Goal: Navigation & Orientation: Find specific page/section

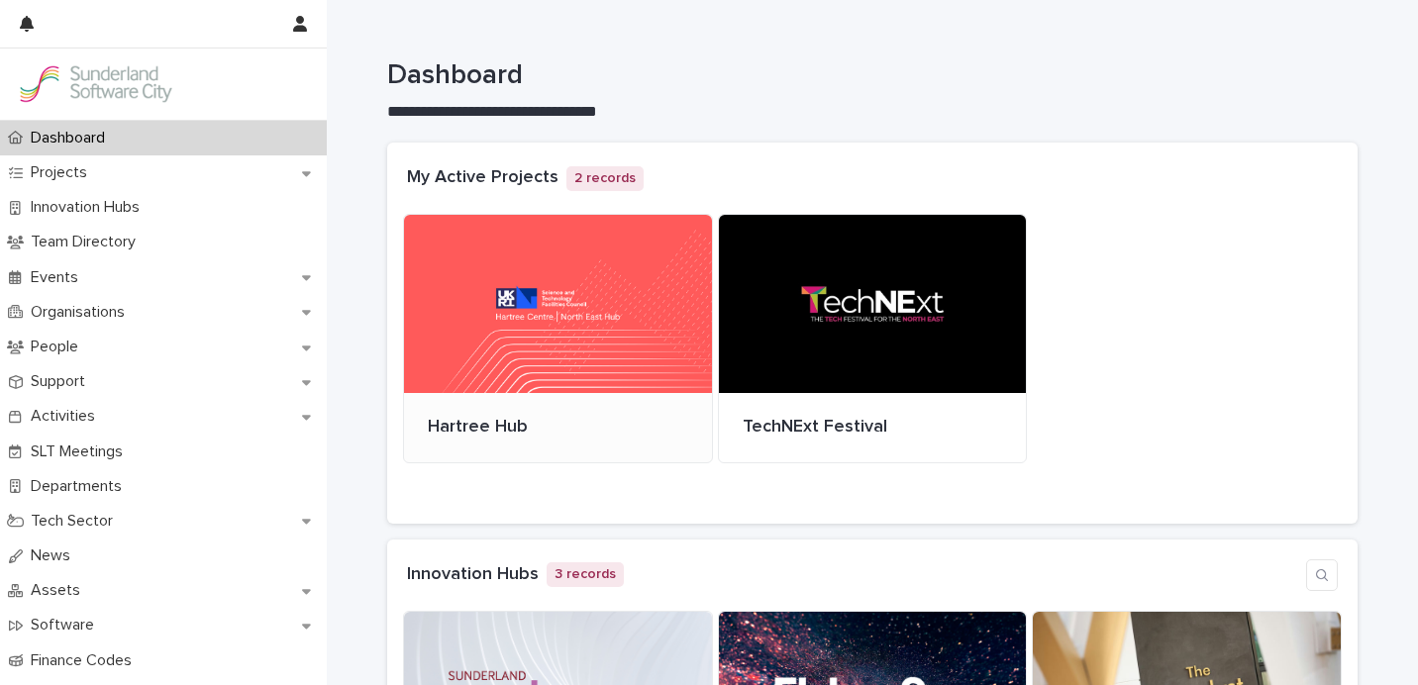
click at [525, 354] on div at bounding box center [558, 304] width 308 height 178
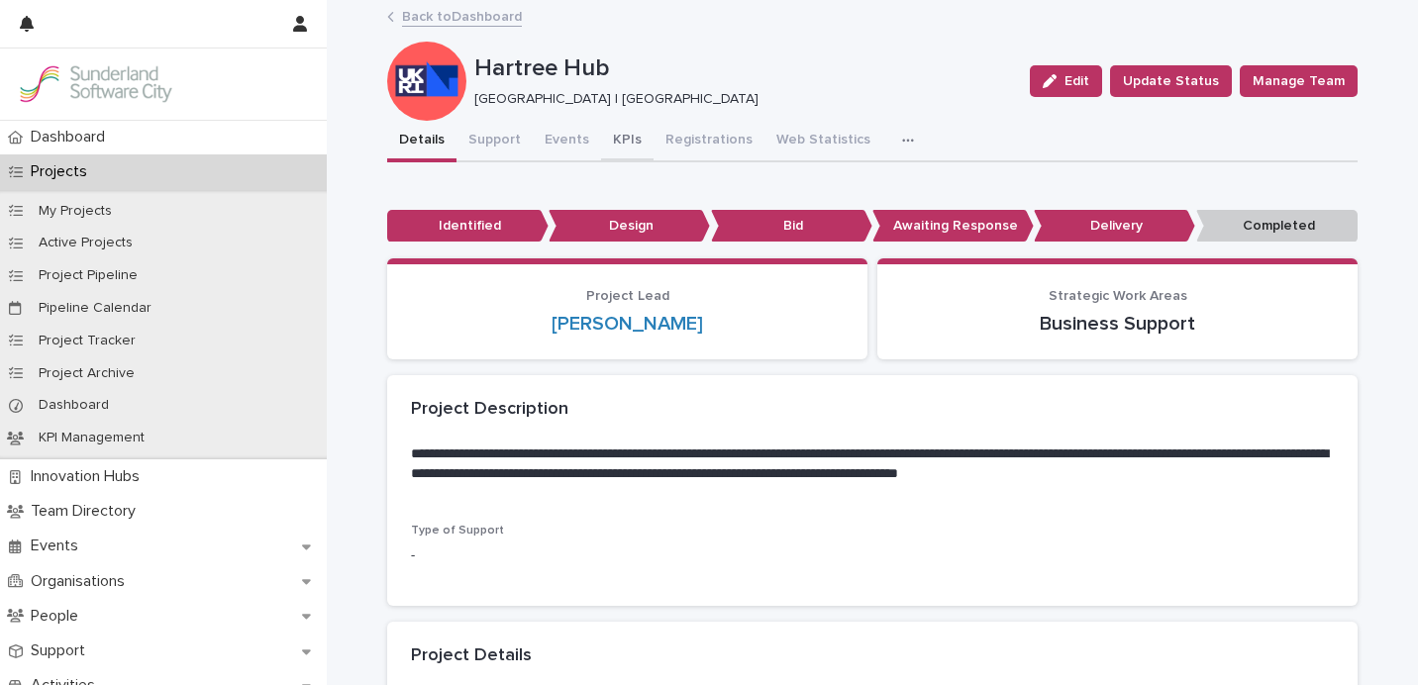
click at [601, 130] on button "KPIs" at bounding box center [627, 142] width 52 height 42
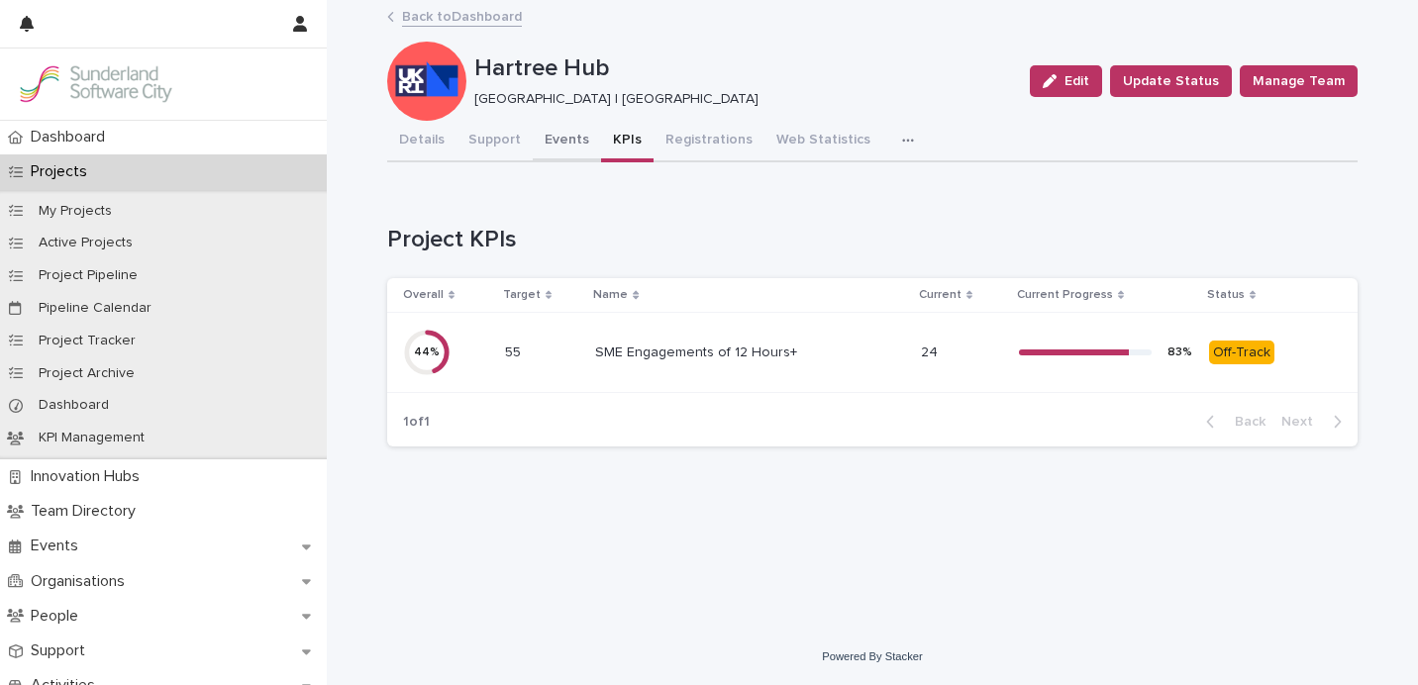
click at [533, 130] on button "Events" at bounding box center [567, 142] width 68 height 42
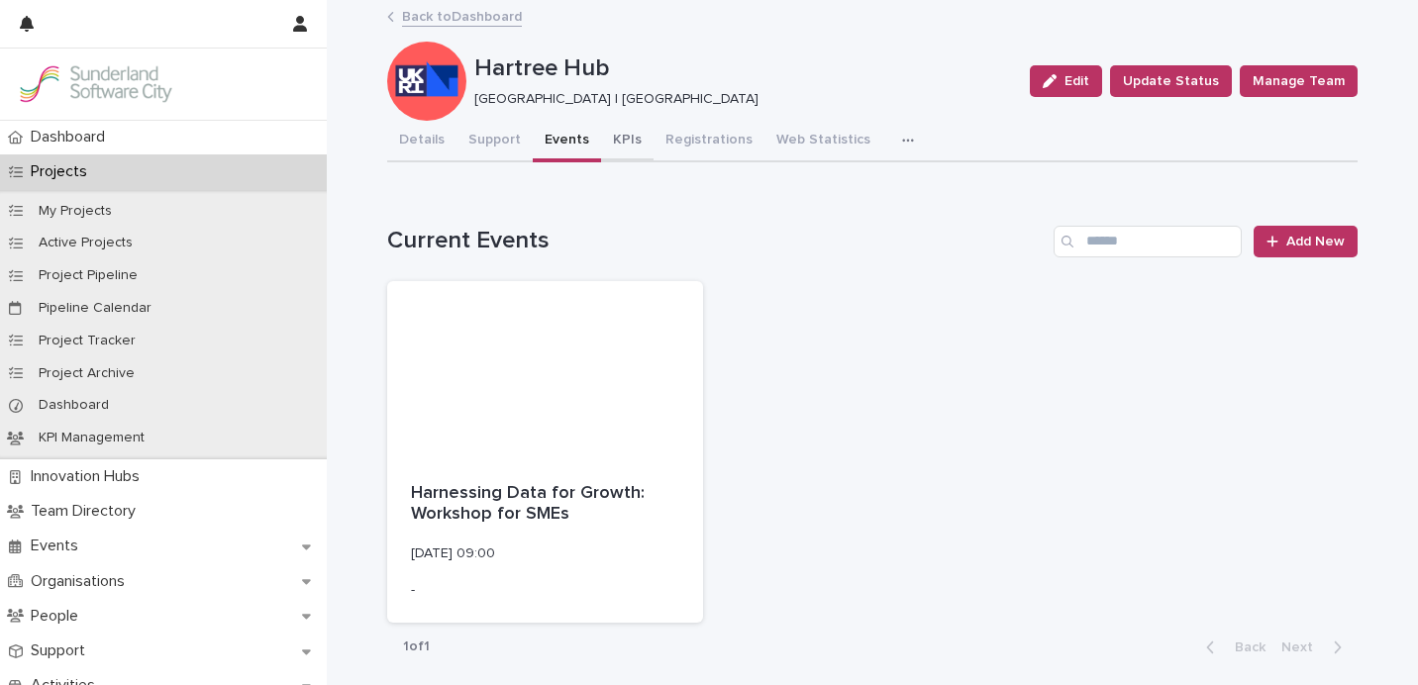
click at [612, 127] on button "KPIs" at bounding box center [627, 142] width 52 height 42
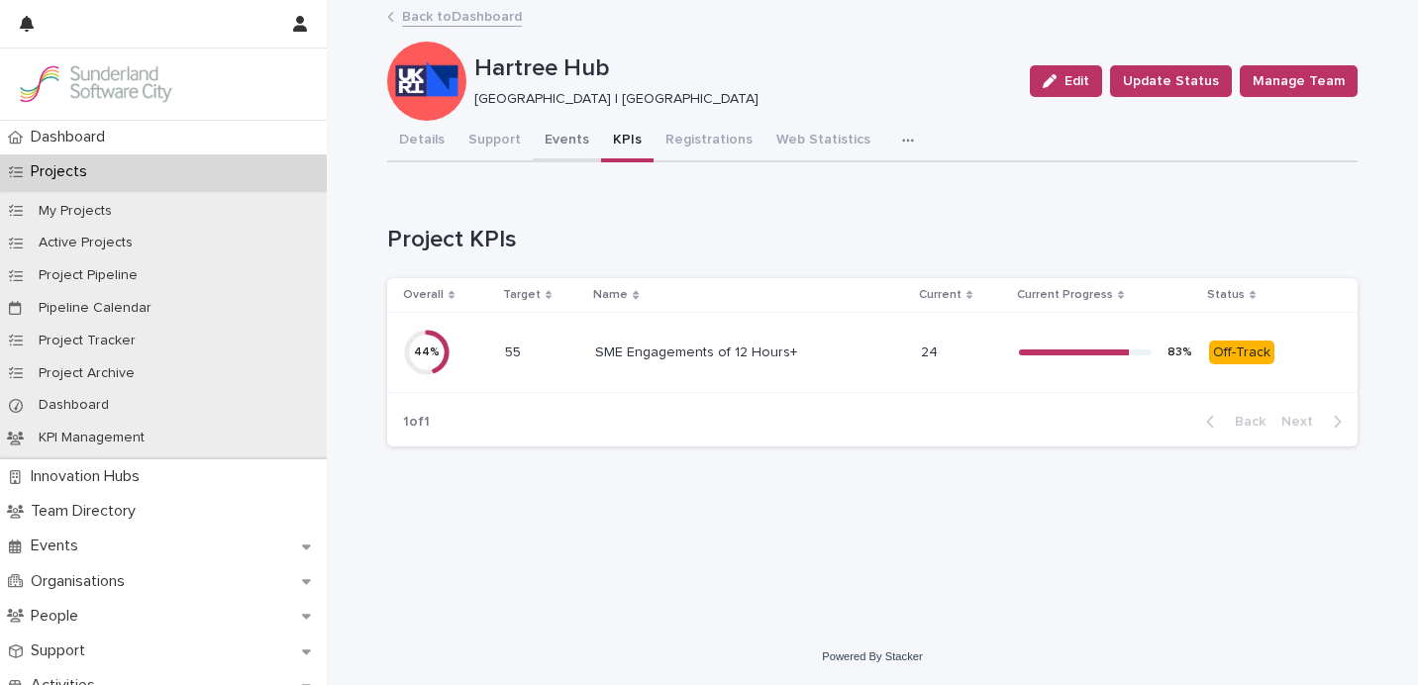
click at [552, 128] on button "Events" at bounding box center [567, 142] width 68 height 42
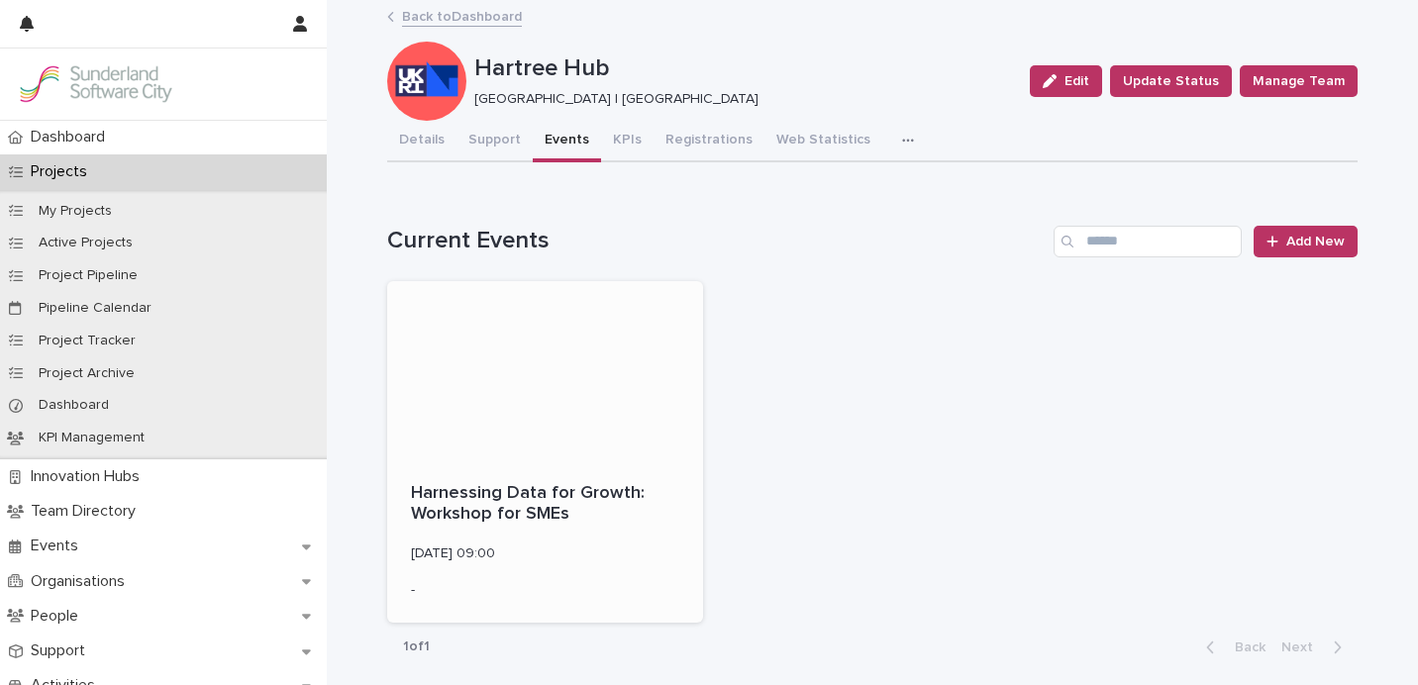
click at [566, 505] on p "Harnessing Data for Growth: Workshop for SMEs" at bounding box center [545, 504] width 268 height 43
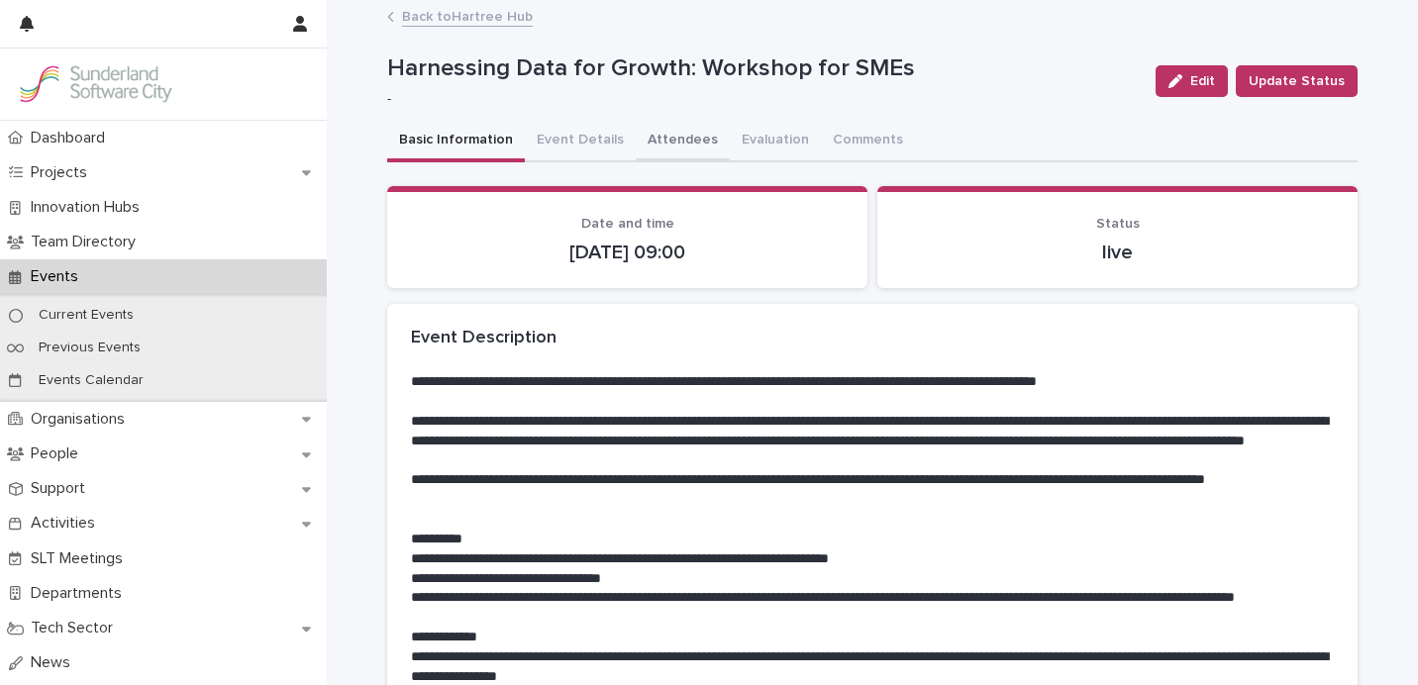
click at [668, 147] on button "Attendees" at bounding box center [683, 142] width 94 height 42
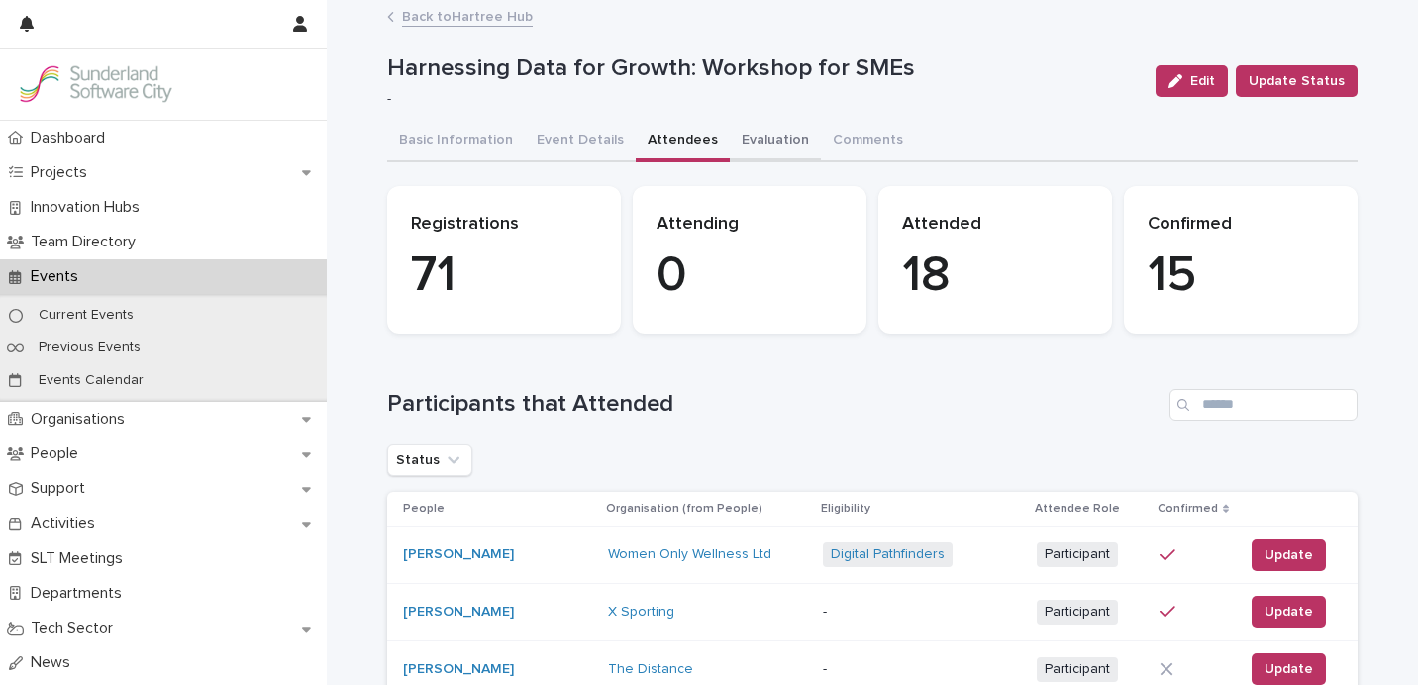
click at [751, 131] on button "Evaluation" at bounding box center [775, 142] width 91 height 42
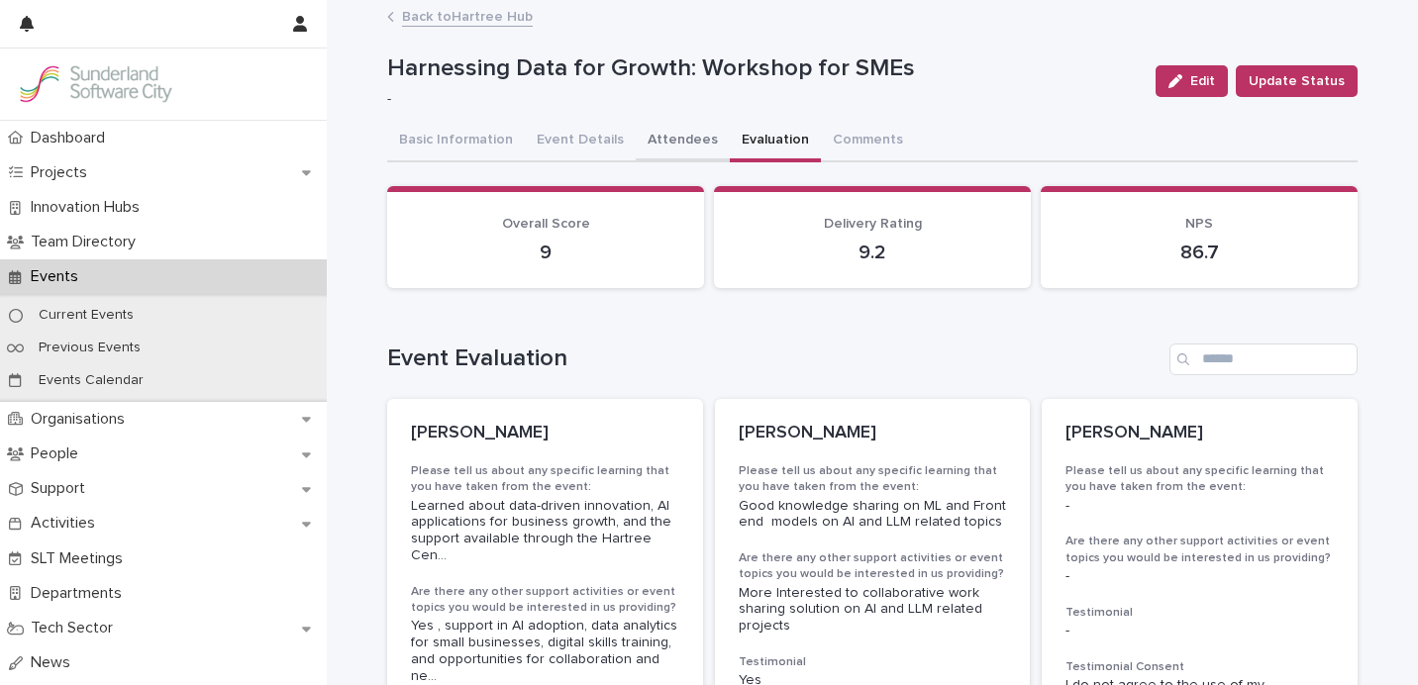
click at [661, 146] on button "Attendees" at bounding box center [683, 142] width 94 height 42
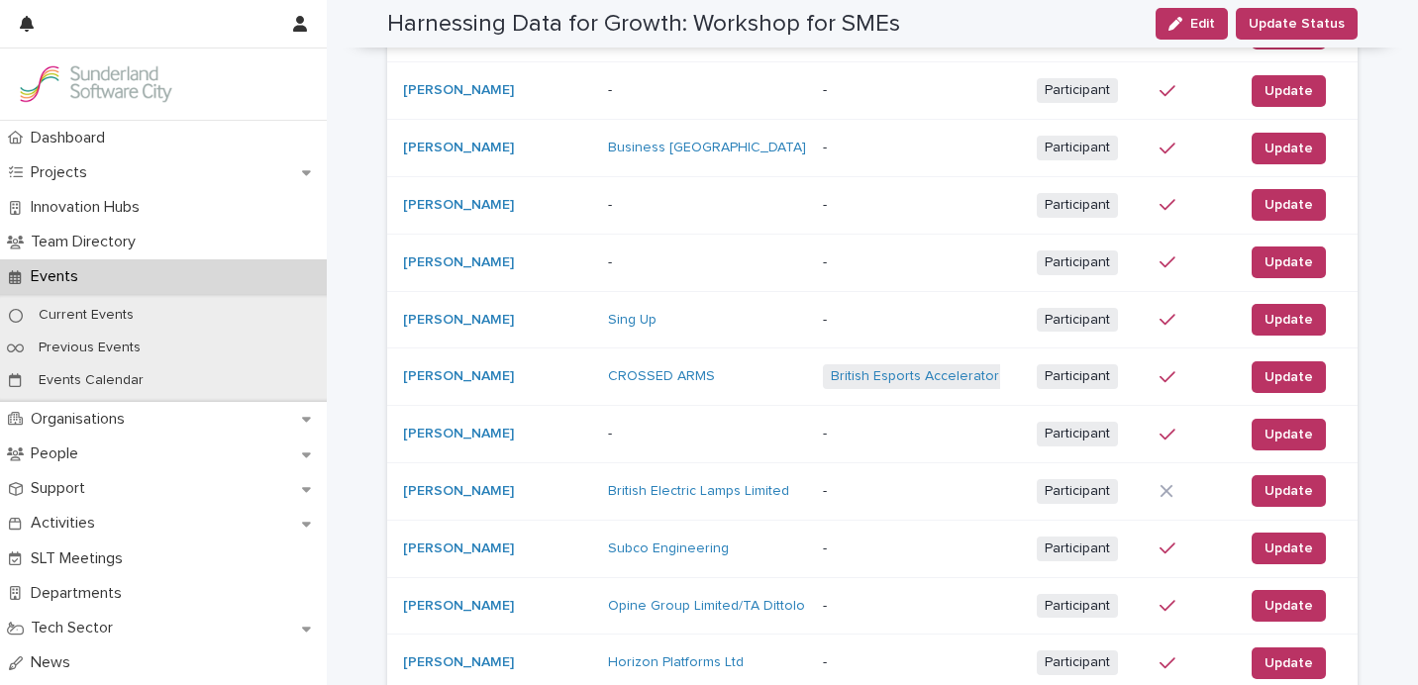
scroll to position [686, 0]
